Goal: Navigation & Orientation: Understand site structure

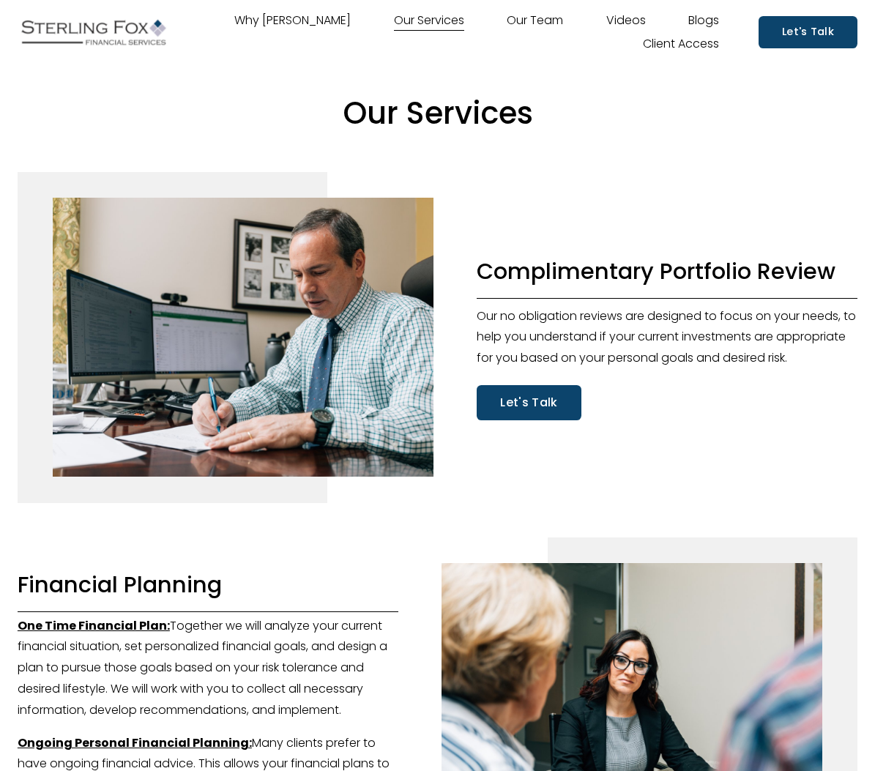
click at [312, 21] on link "Why [PERSON_NAME]" at bounding box center [292, 20] width 116 height 23
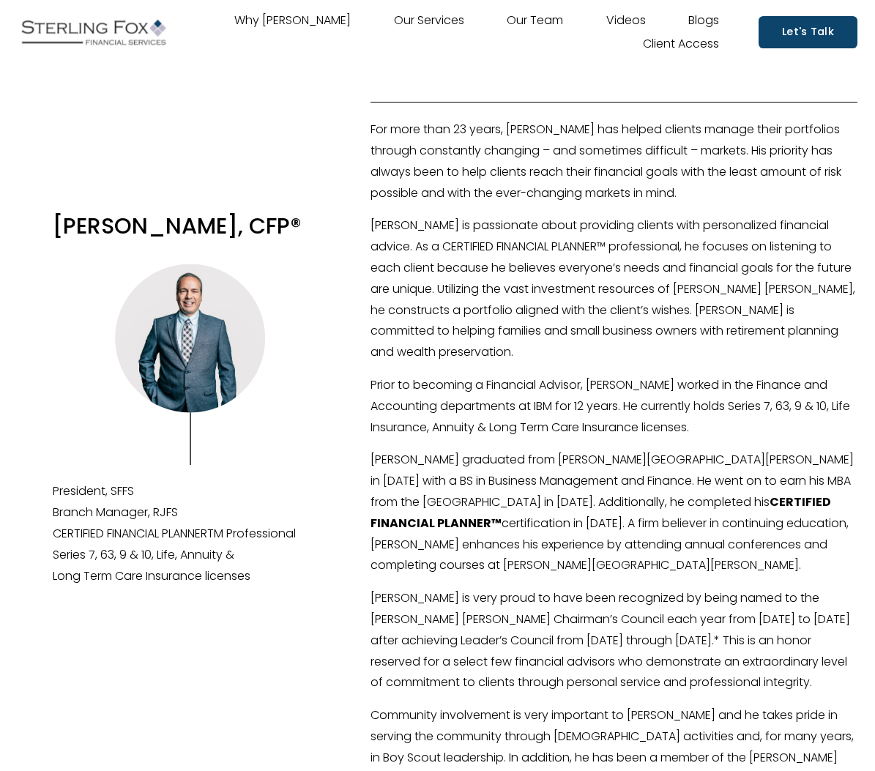
click at [540, 23] on link "Our Team" at bounding box center [535, 20] width 56 height 23
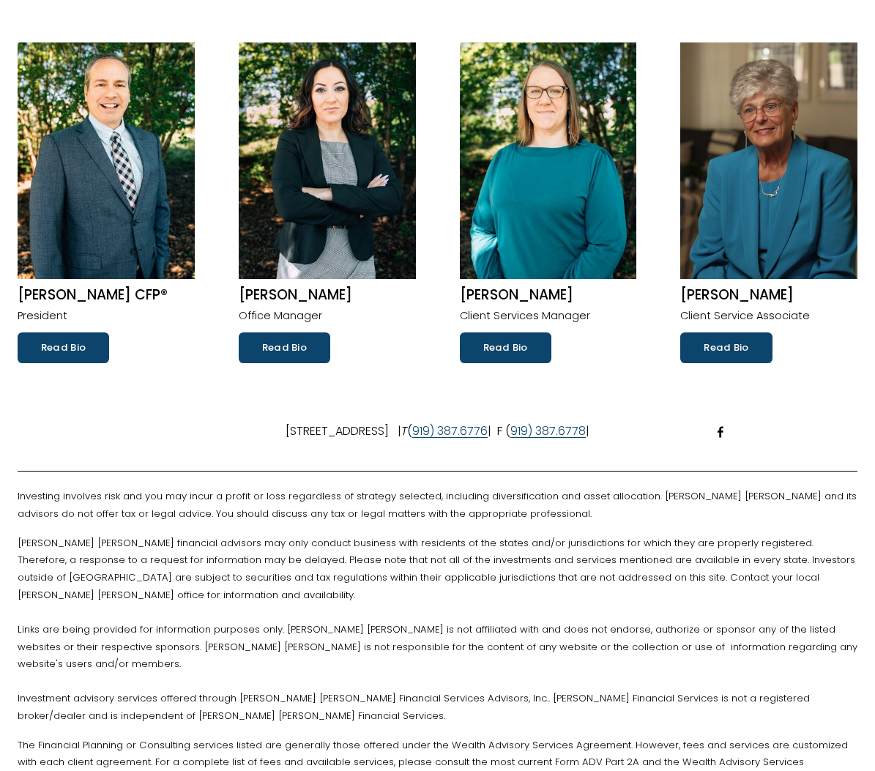
scroll to position [254, 0]
